Goal: Task Accomplishment & Management: Manage account settings

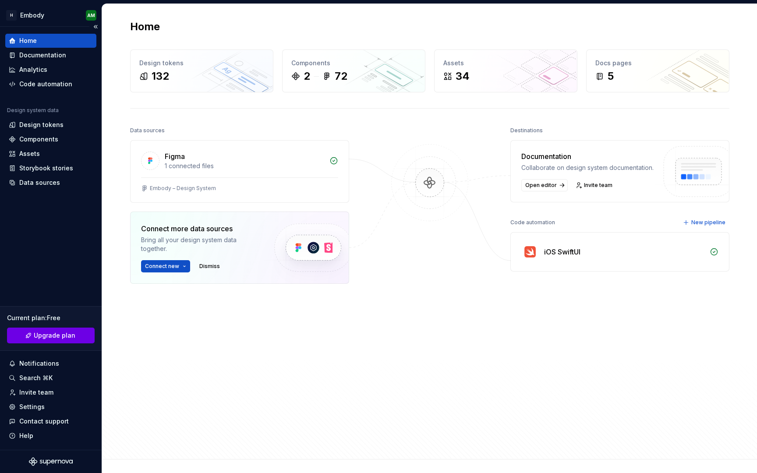
click at [79, 334] on link "Upgrade plan" at bounding box center [51, 336] width 88 height 16
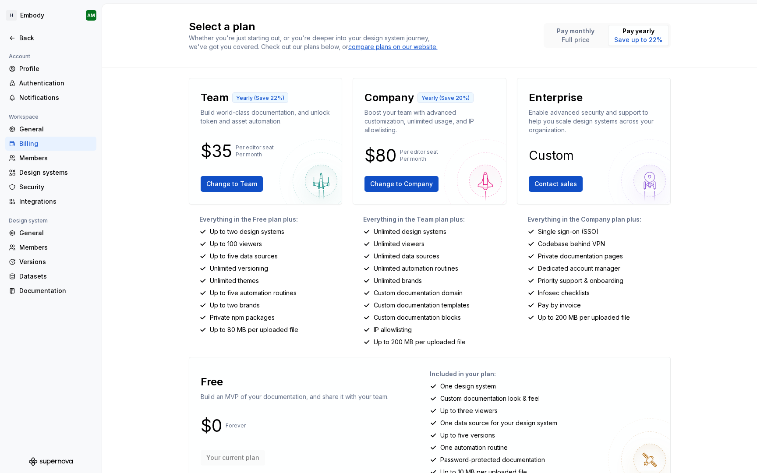
scroll to position [25, 0]
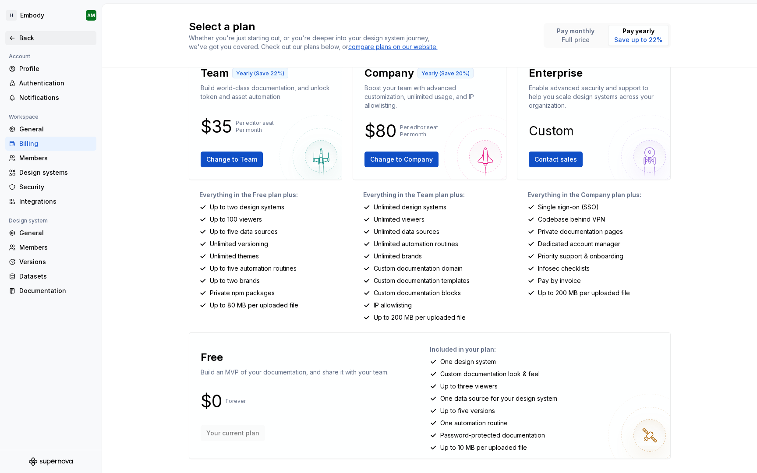
click at [18, 43] on div "Back" at bounding box center [50, 38] width 91 height 14
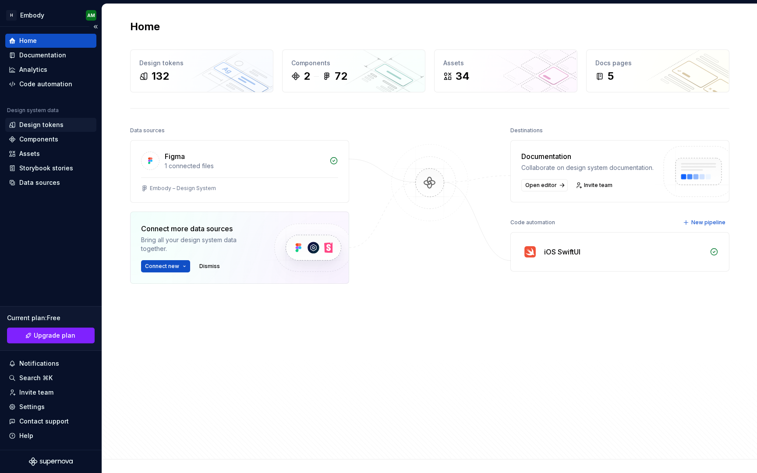
click at [42, 121] on div "Design tokens" at bounding box center [41, 124] width 44 height 9
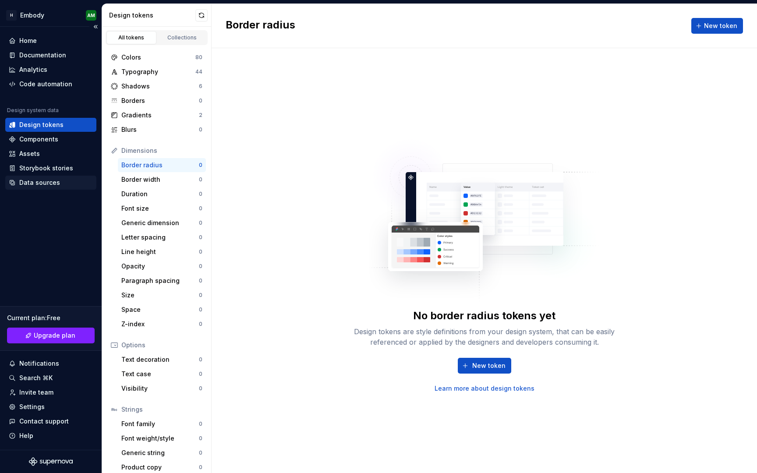
click at [46, 180] on div "Data sources" at bounding box center [39, 182] width 41 height 9
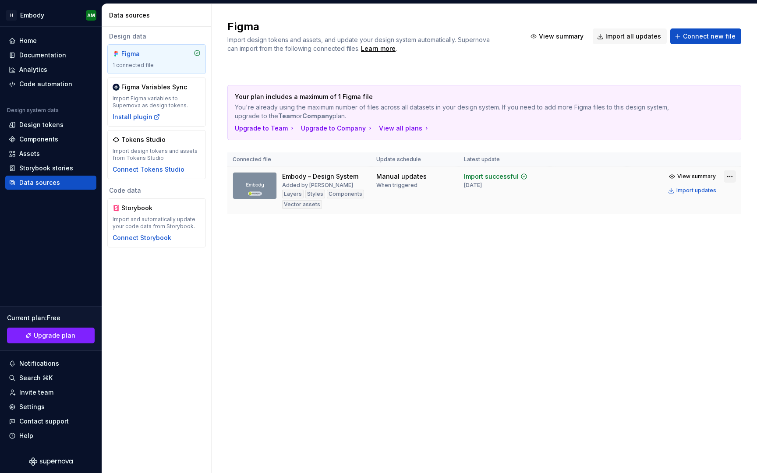
click at [731, 177] on html "H Embody AM Home Documentation Analytics Code automation Design system data Des…" at bounding box center [378, 236] width 757 height 473
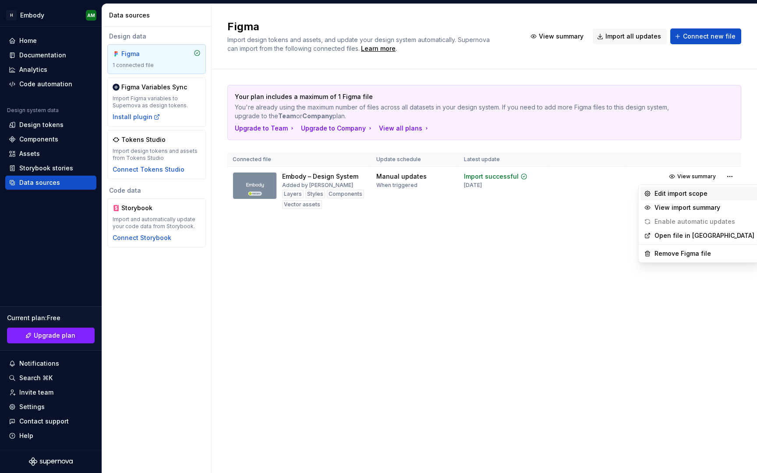
click at [709, 198] on div "Edit import scope" at bounding box center [698, 194] width 117 height 14
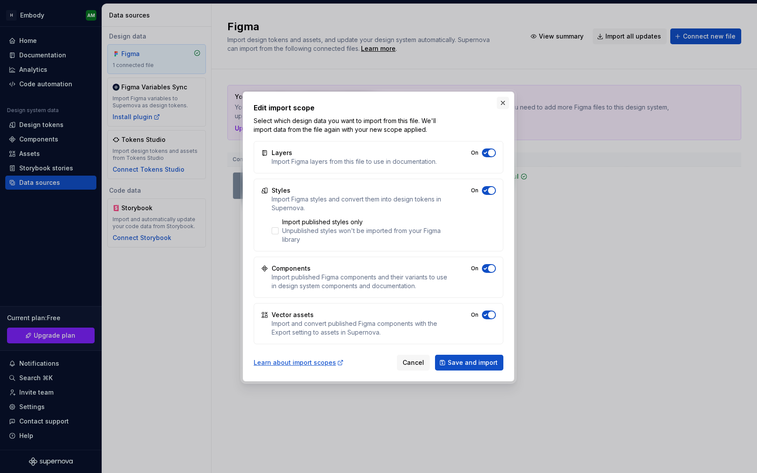
click at [502, 102] on button "button" at bounding box center [503, 103] width 12 height 12
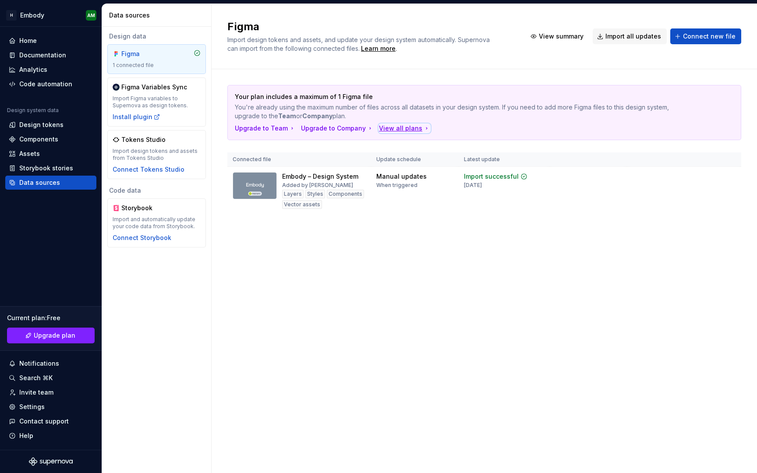
click at [399, 129] on div "View all plans" at bounding box center [404, 128] width 51 height 9
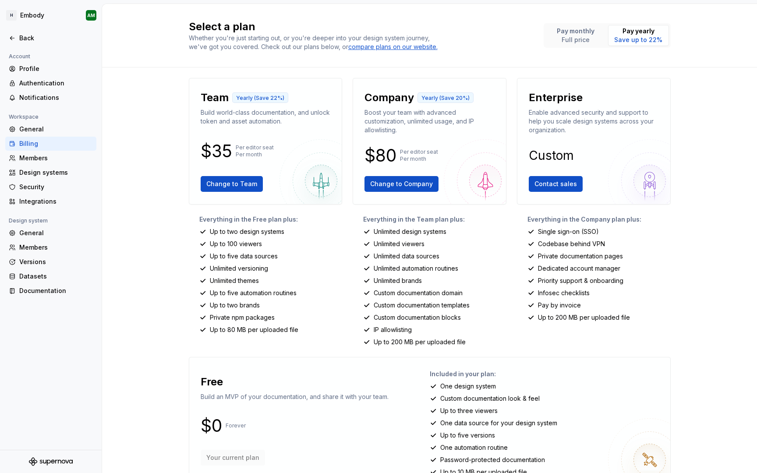
scroll to position [25, 0]
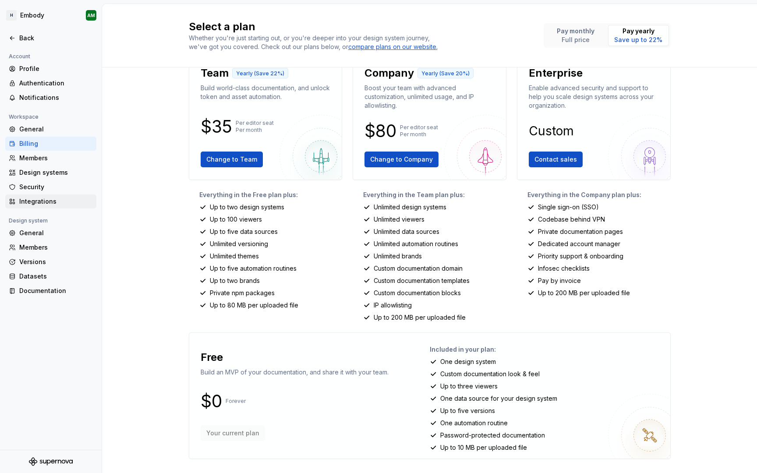
click at [49, 203] on div "Integrations" at bounding box center [56, 201] width 74 height 9
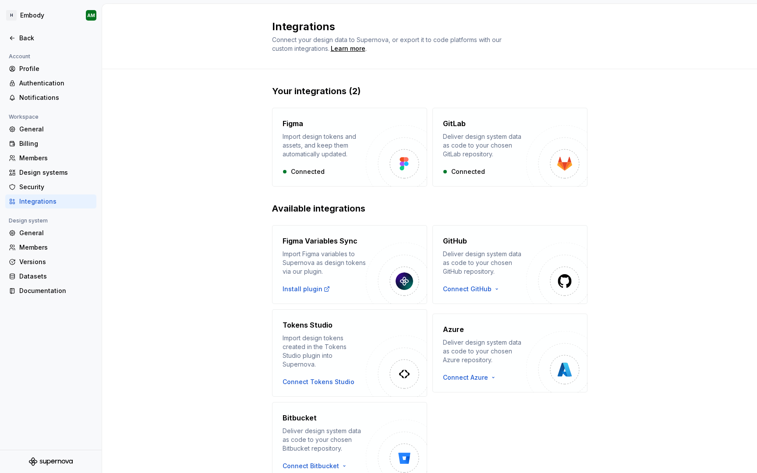
scroll to position [32, 0]
